Goal: Information Seeking & Learning: Learn about a topic

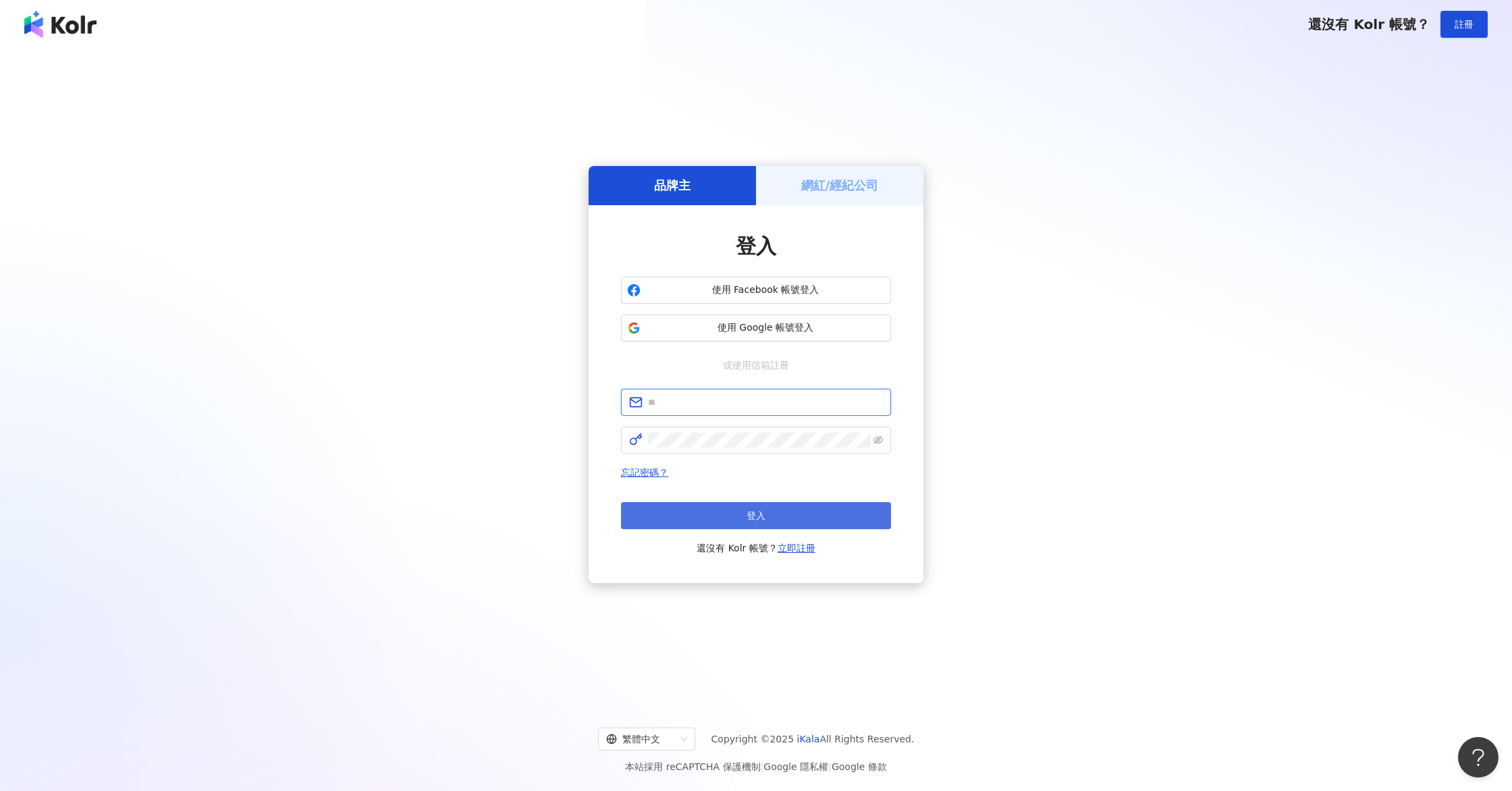
type input "**********"
click at [810, 507] on button "登入" at bounding box center [756, 515] width 270 height 27
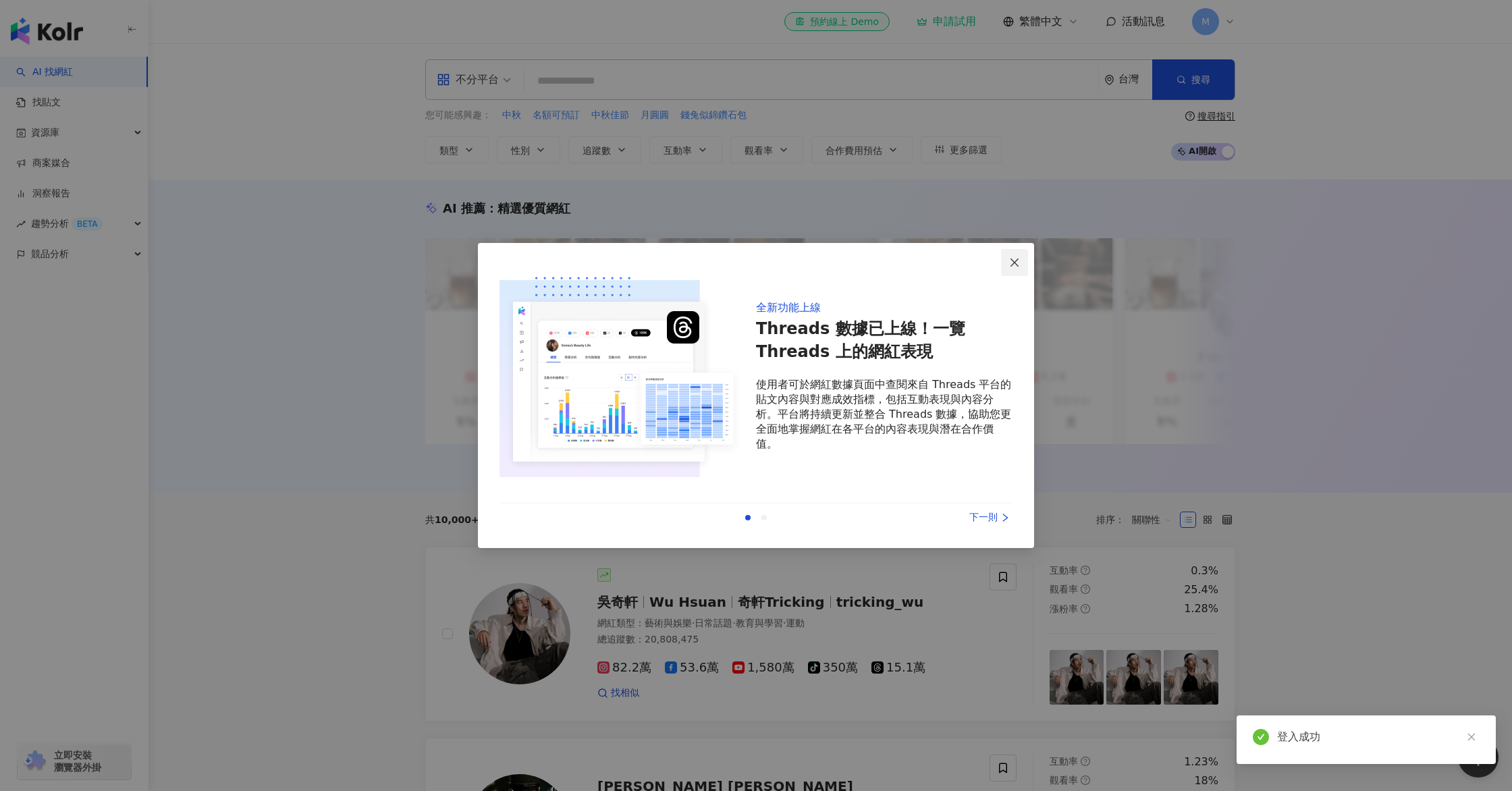
click at [1022, 264] on span "Close" at bounding box center [1014, 262] width 27 height 11
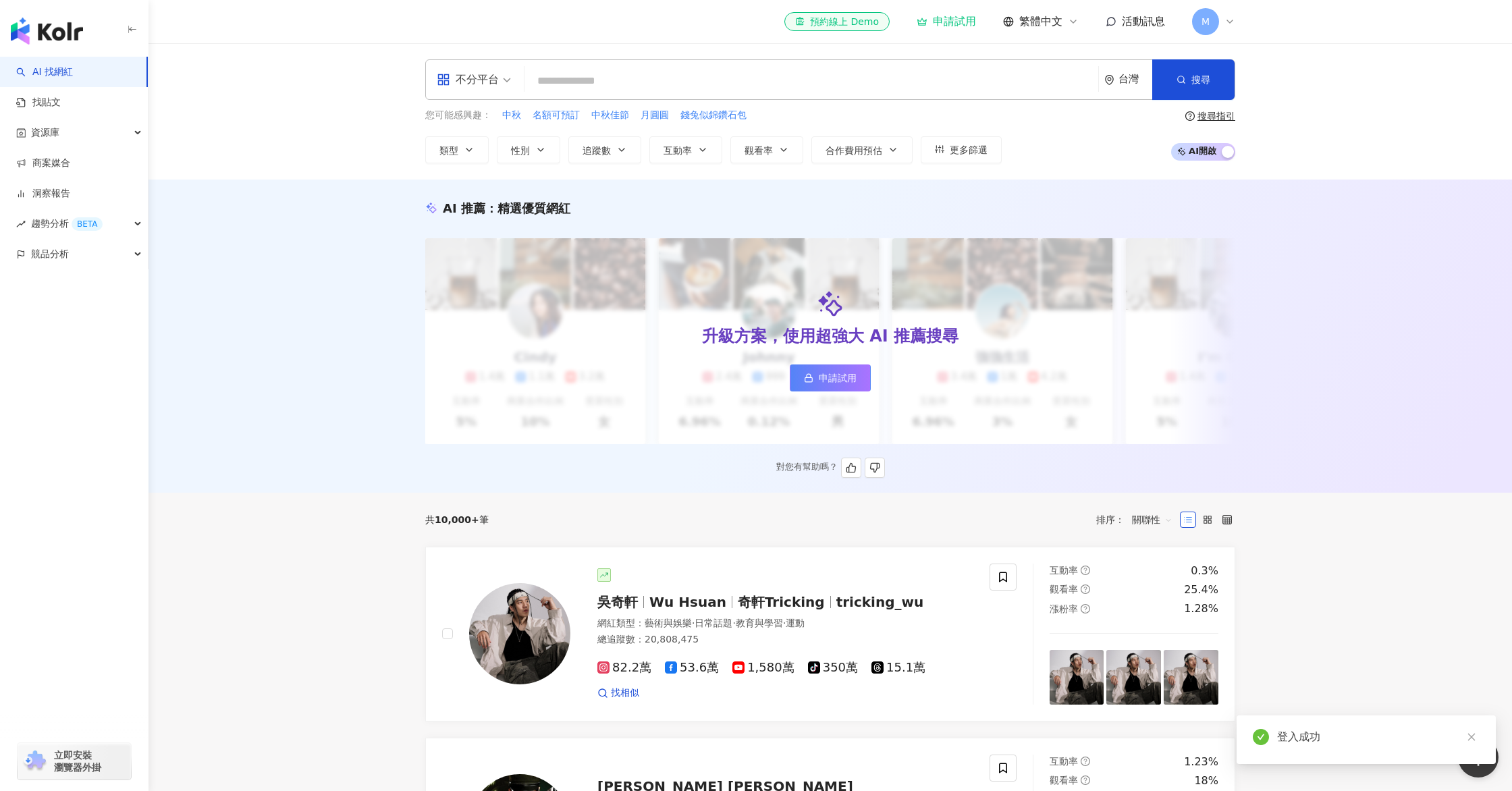
scroll to position [0, 3]
click at [682, 83] on input "search" at bounding box center [811, 81] width 563 height 26
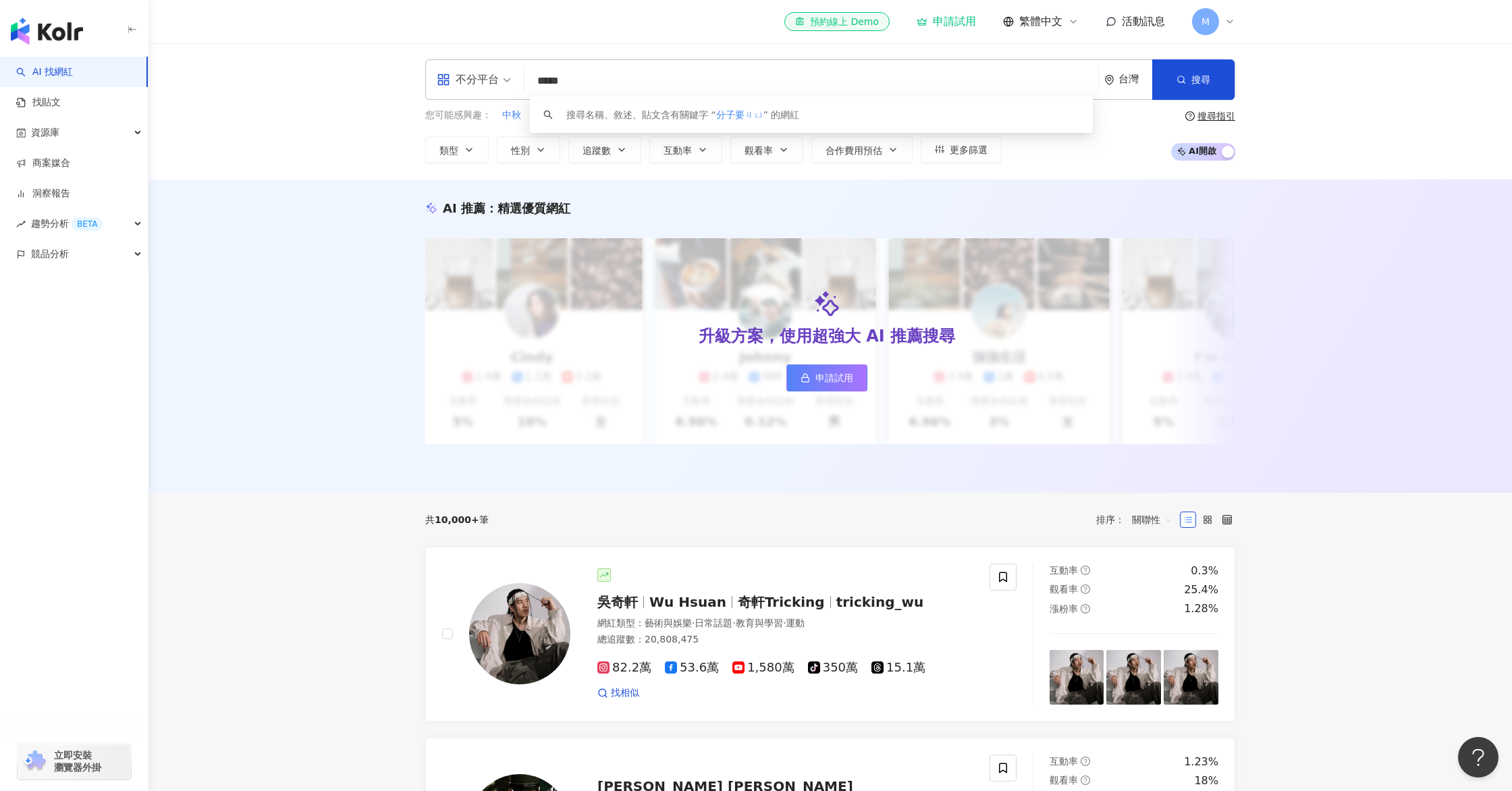
type input "****"
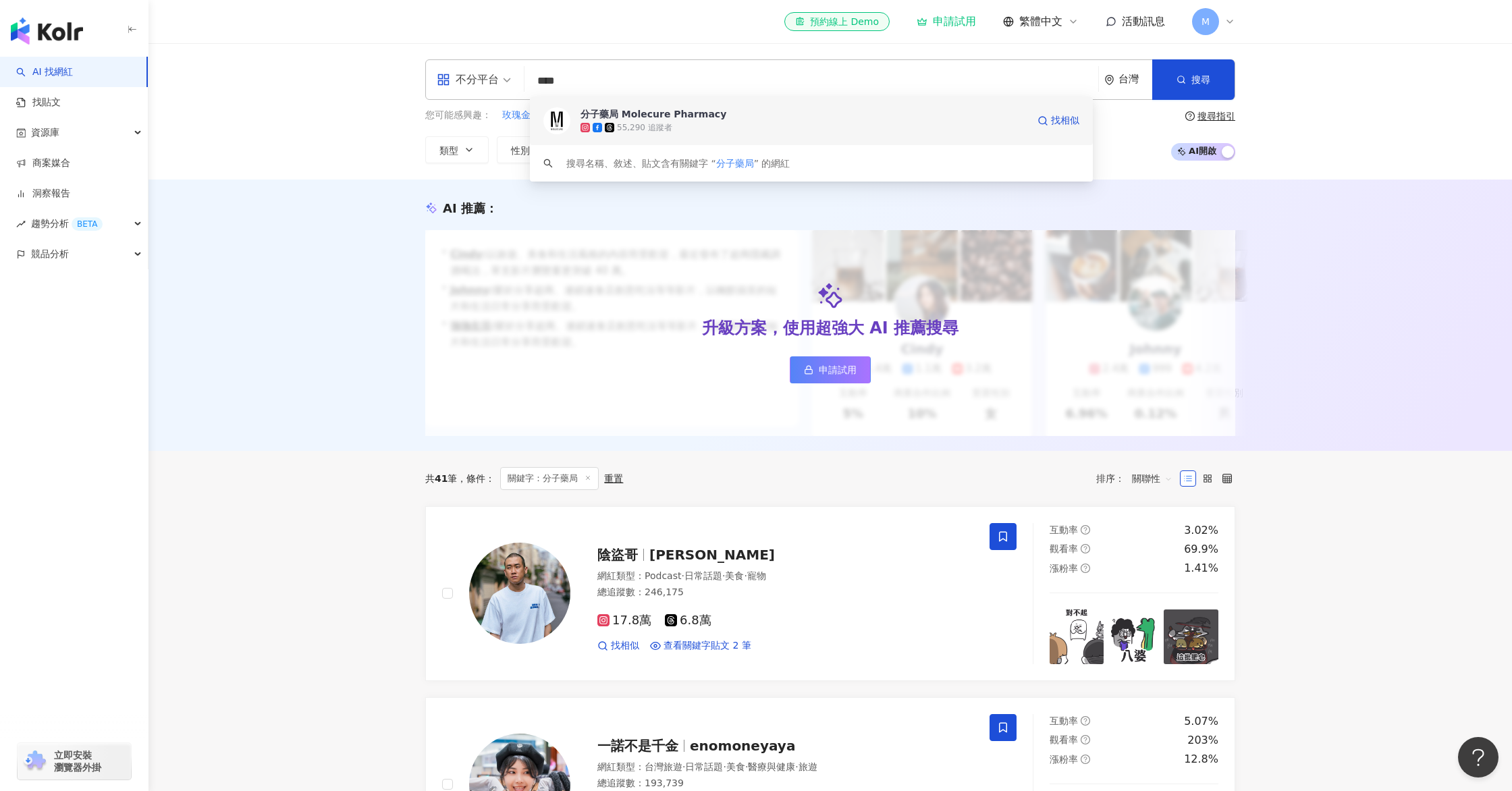
click at [723, 118] on span "分子藥局 Molecure Pharmacy" at bounding box center [804, 114] width 447 height 14
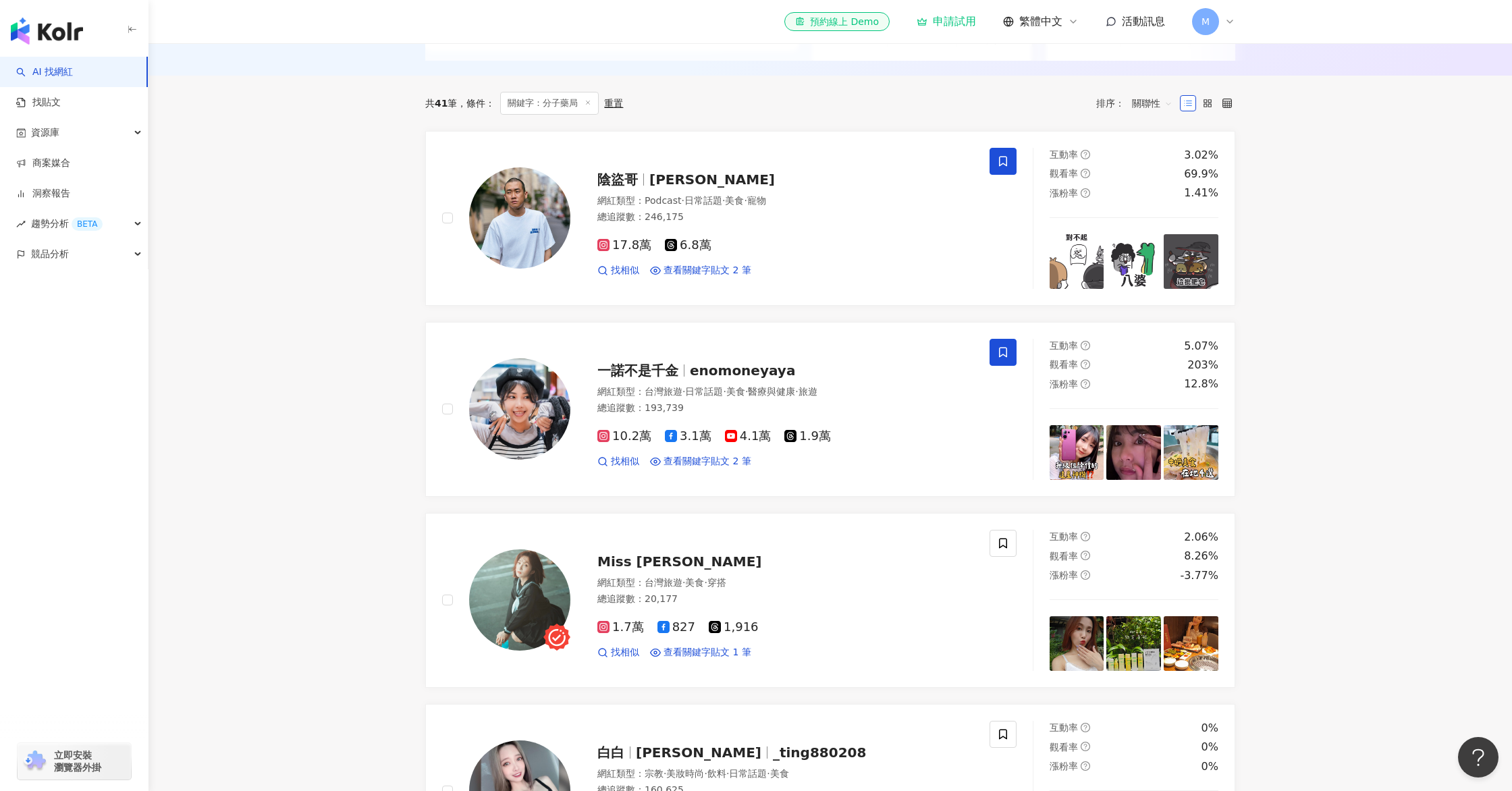
scroll to position [401, 0]
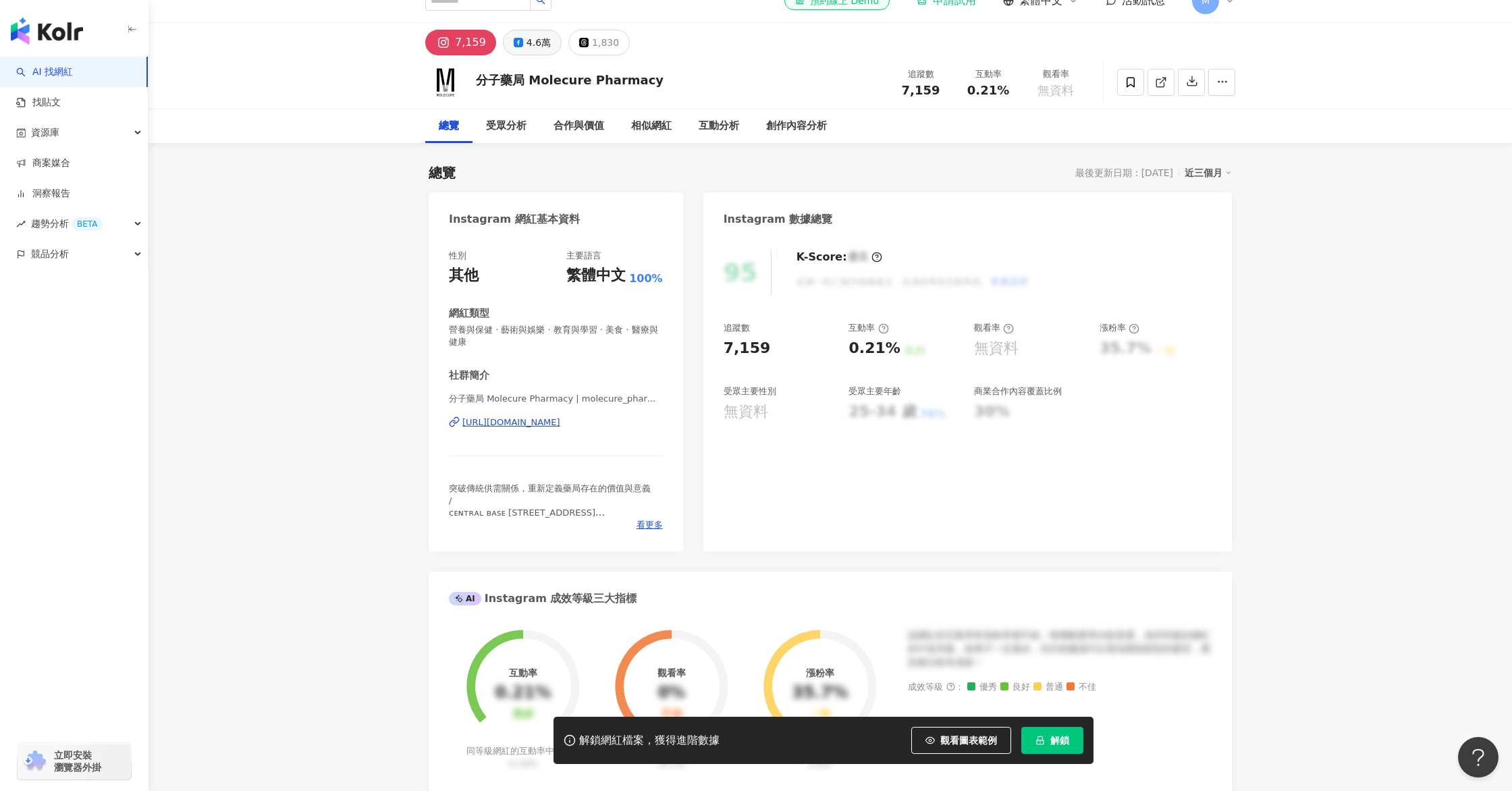
scroll to position [20, 0]
click at [527, 51] on div "4.6萬" at bounding box center [539, 43] width 25 height 19
click at [593, 50] on button "1,830" at bounding box center [599, 41] width 61 height 26
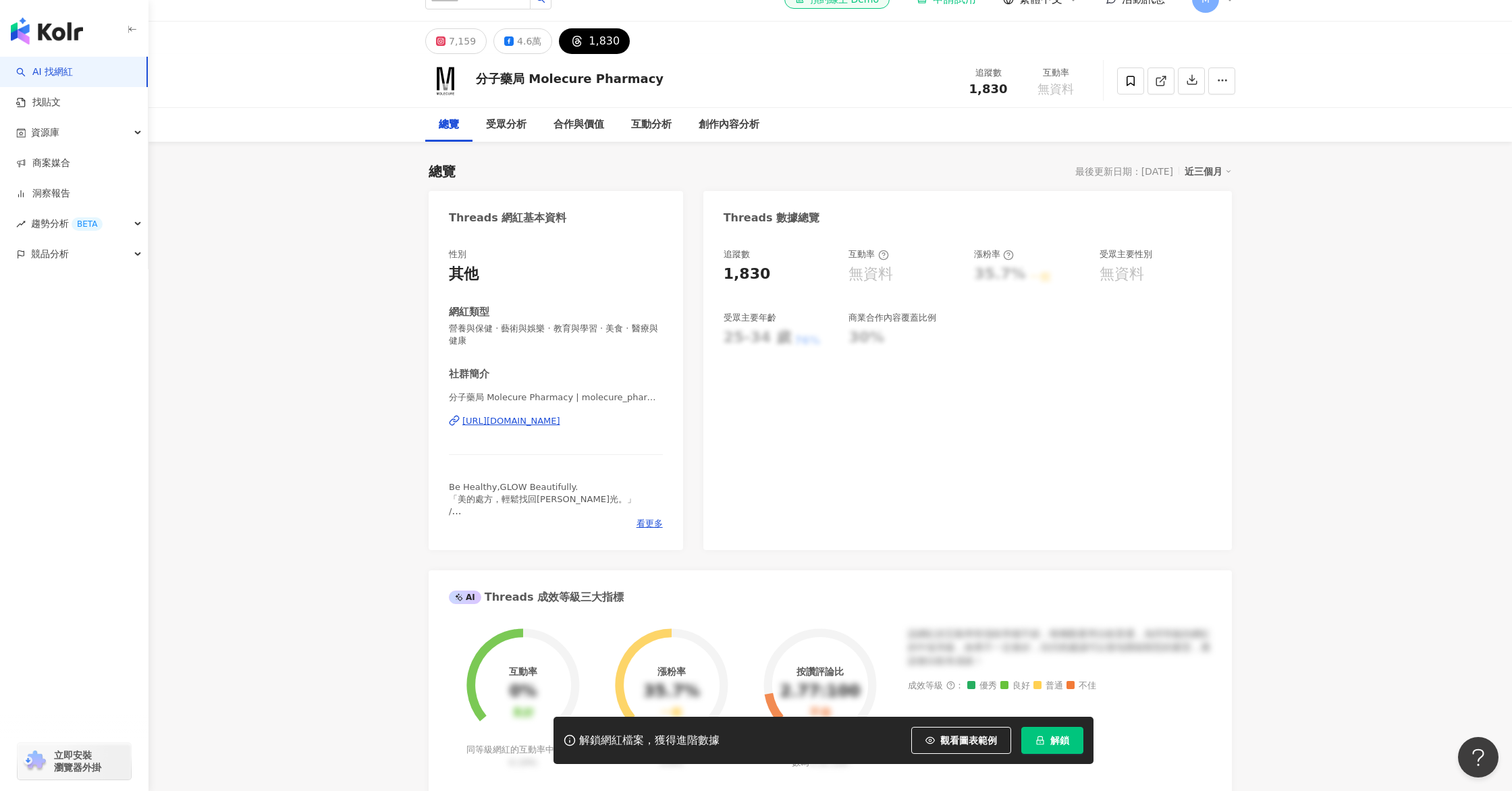
scroll to position [15, 0]
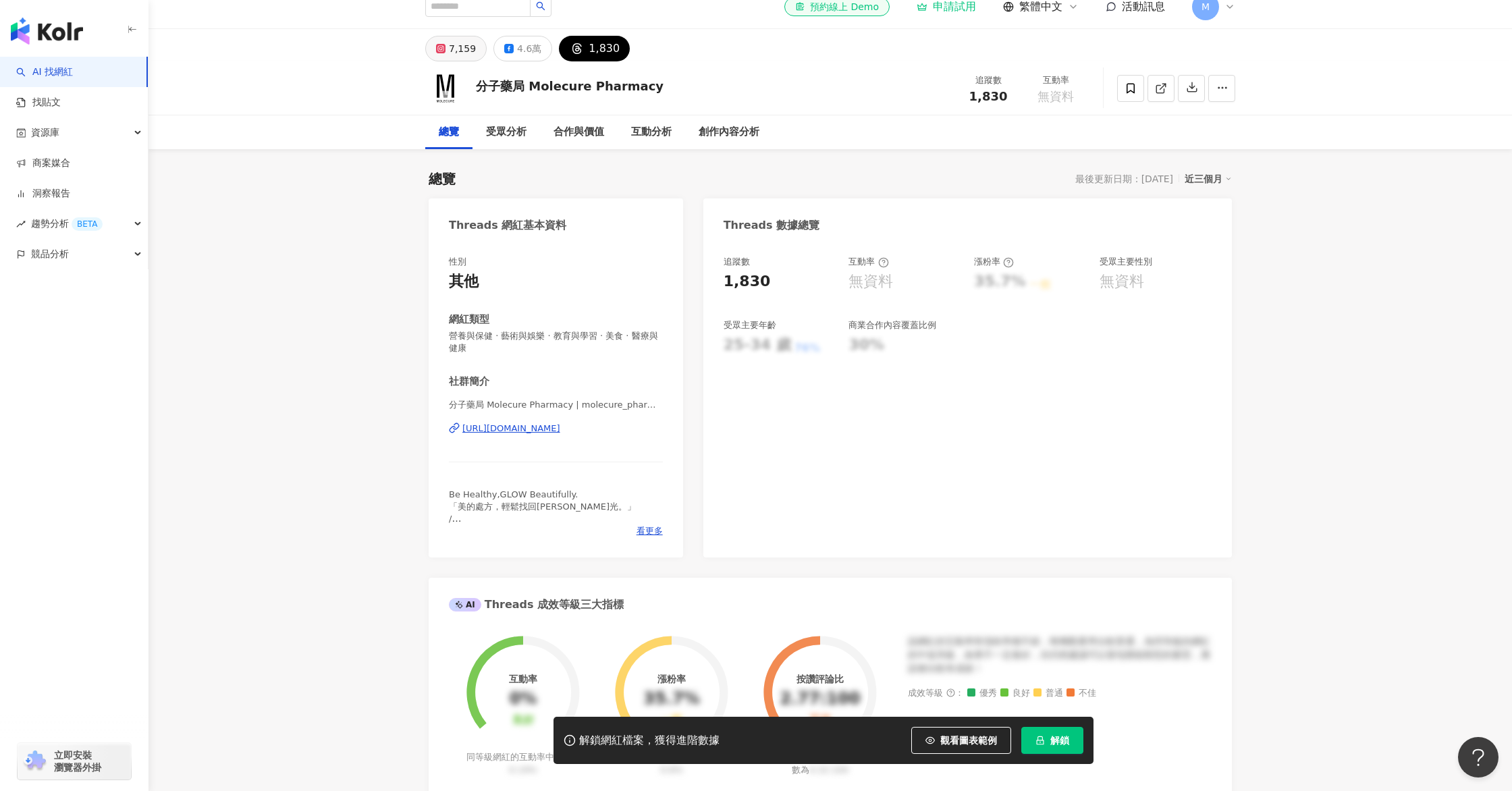
click at [442, 52] on icon at bounding box center [441, 49] width 10 height 10
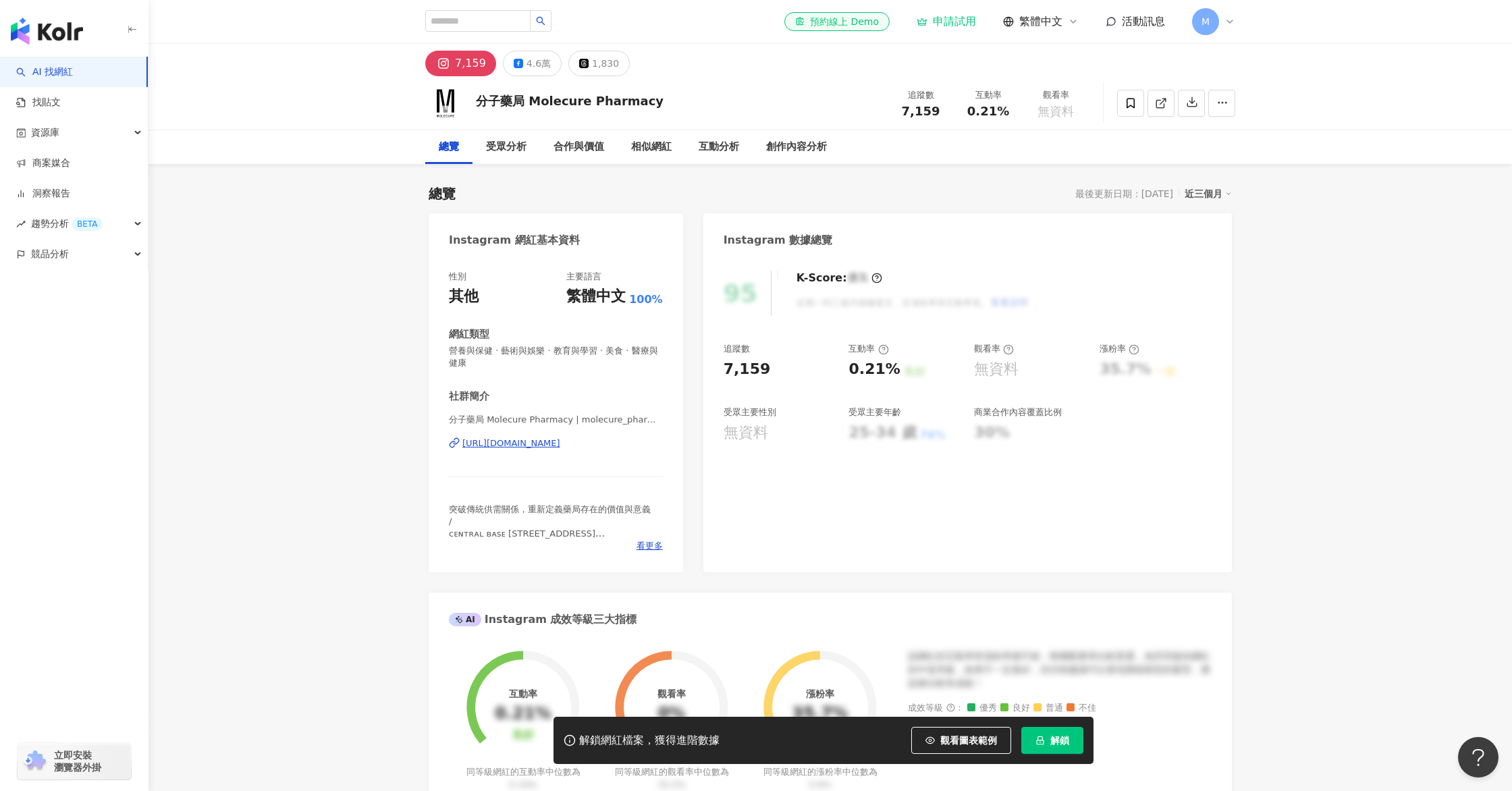
scroll to position [1, 0]
click at [501, 143] on div "受眾分析" at bounding box center [505, 146] width 40 height 16
